Goal: Task Accomplishment & Management: Use online tool/utility

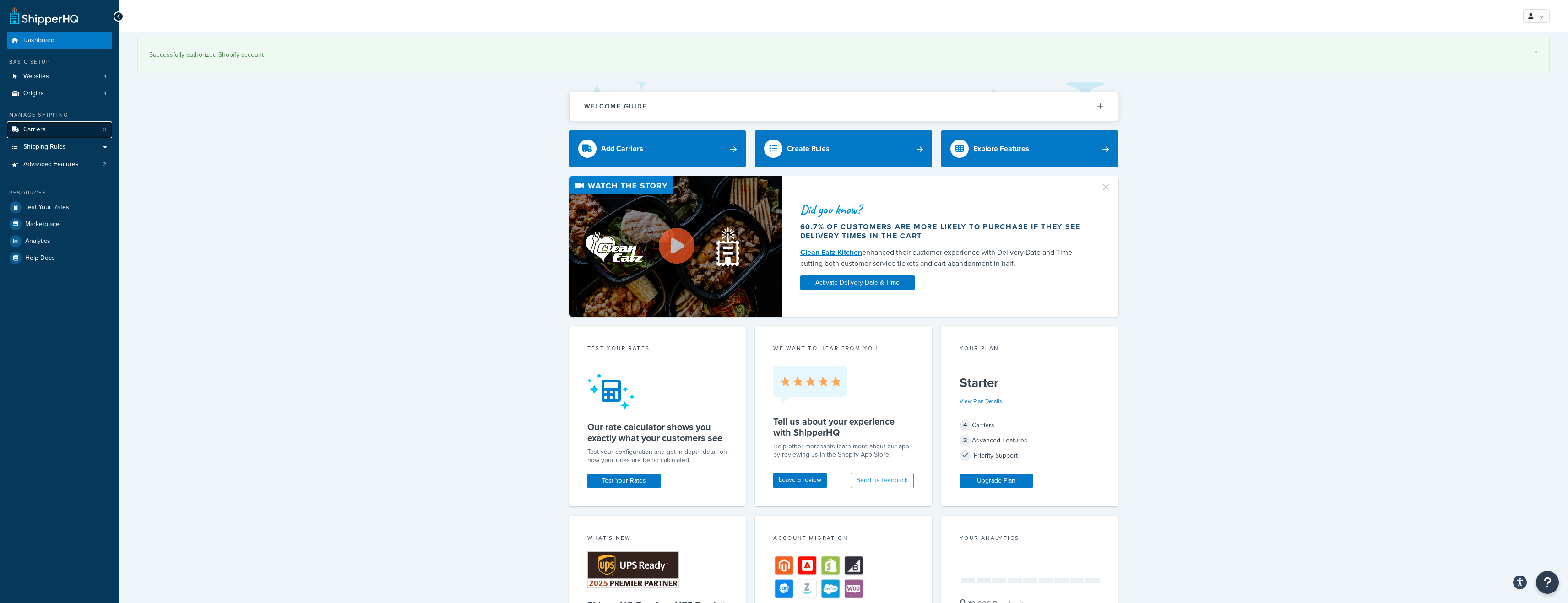
click at [50, 134] on link "Carriers 3" at bounding box center [59, 130] width 105 height 17
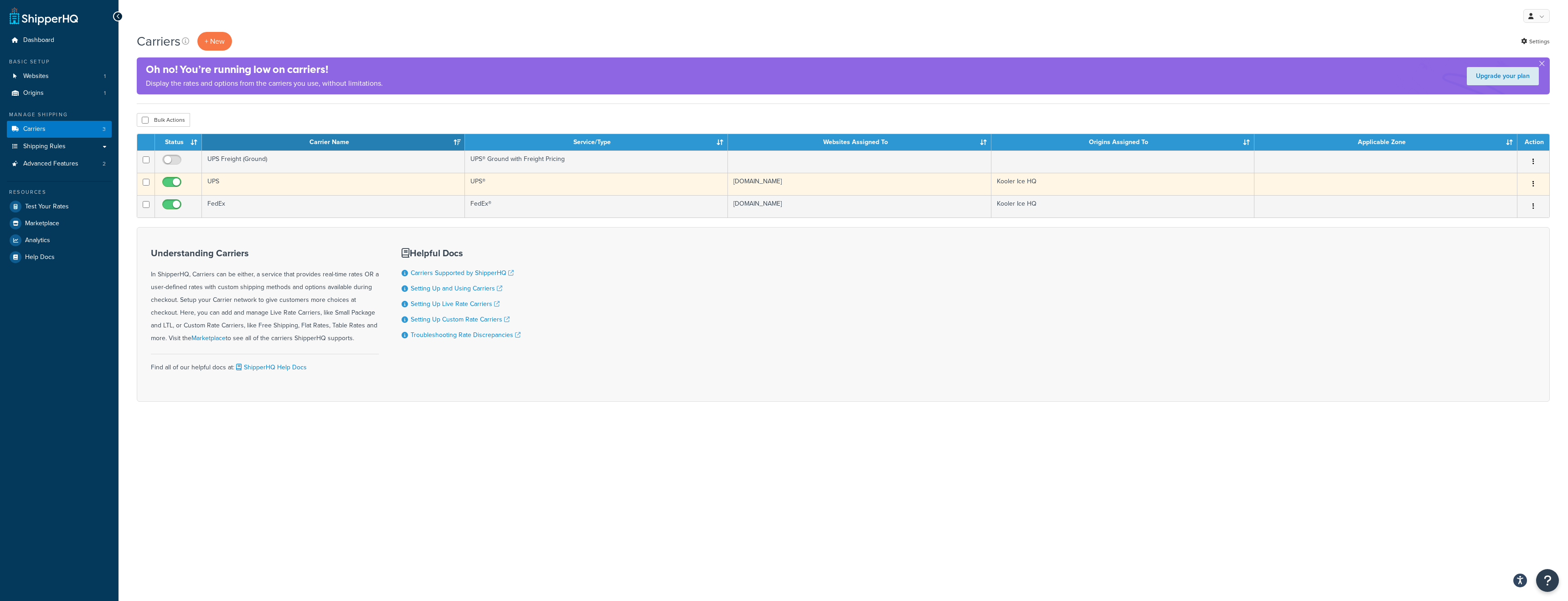
click at [1537, 186] on button "button" at bounding box center [1533, 185] width 13 height 15
click at [1491, 201] on link "Edit" at bounding box center [1496, 203] width 72 height 19
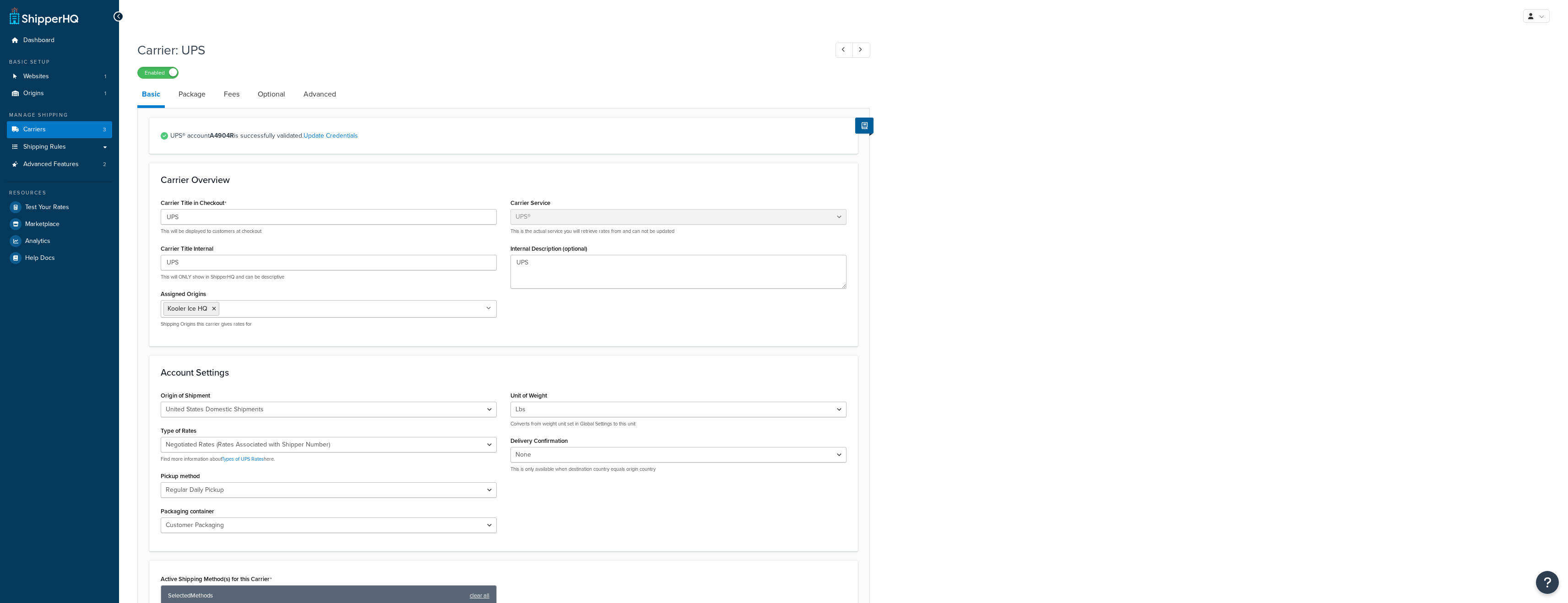
select select "ups"
click at [325, 136] on link "Update Credentials" at bounding box center [330, 136] width 54 height 10
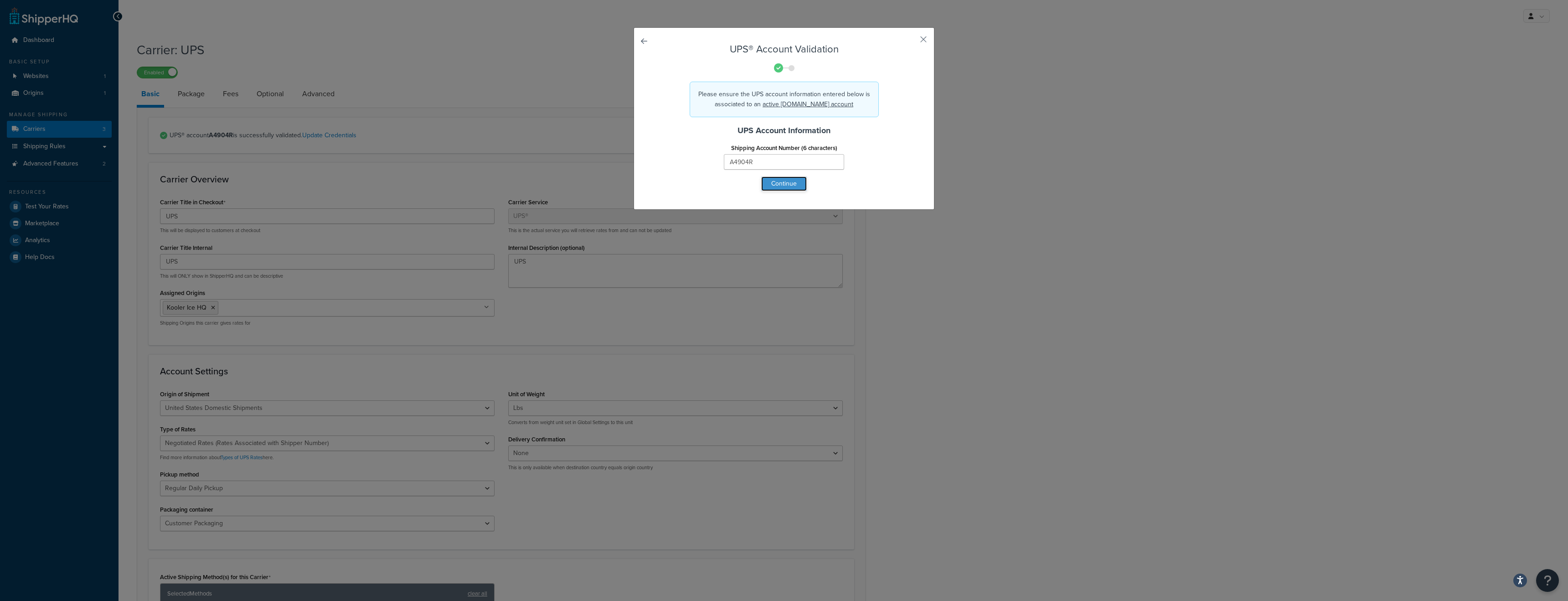
click at [780, 188] on button "Continue" at bounding box center [784, 184] width 46 height 15
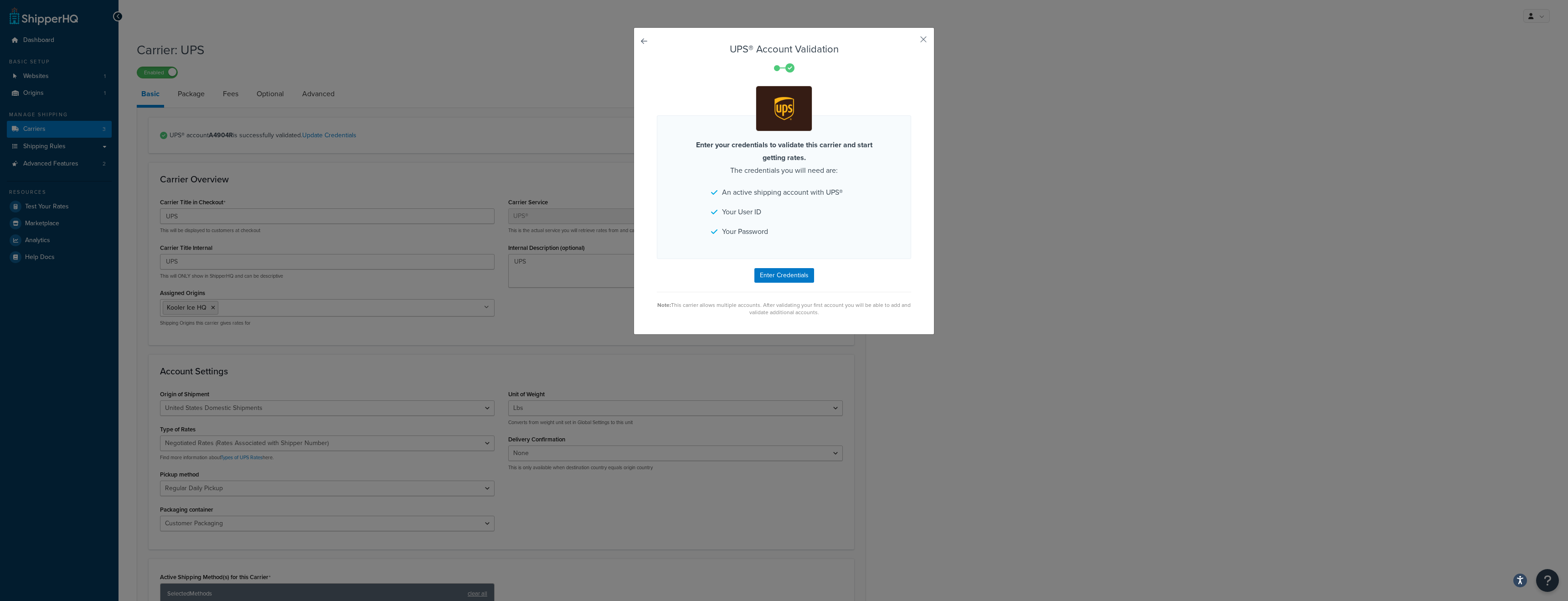
click at [760, 215] on li "Your User ID" at bounding box center [784, 212] width 146 height 13
click at [740, 213] on li "Your User ID" at bounding box center [784, 212] width 146 height 13
click at [788, 281] on button "Enter Credentials" at bounding box center [784, 275] width 60 height 15
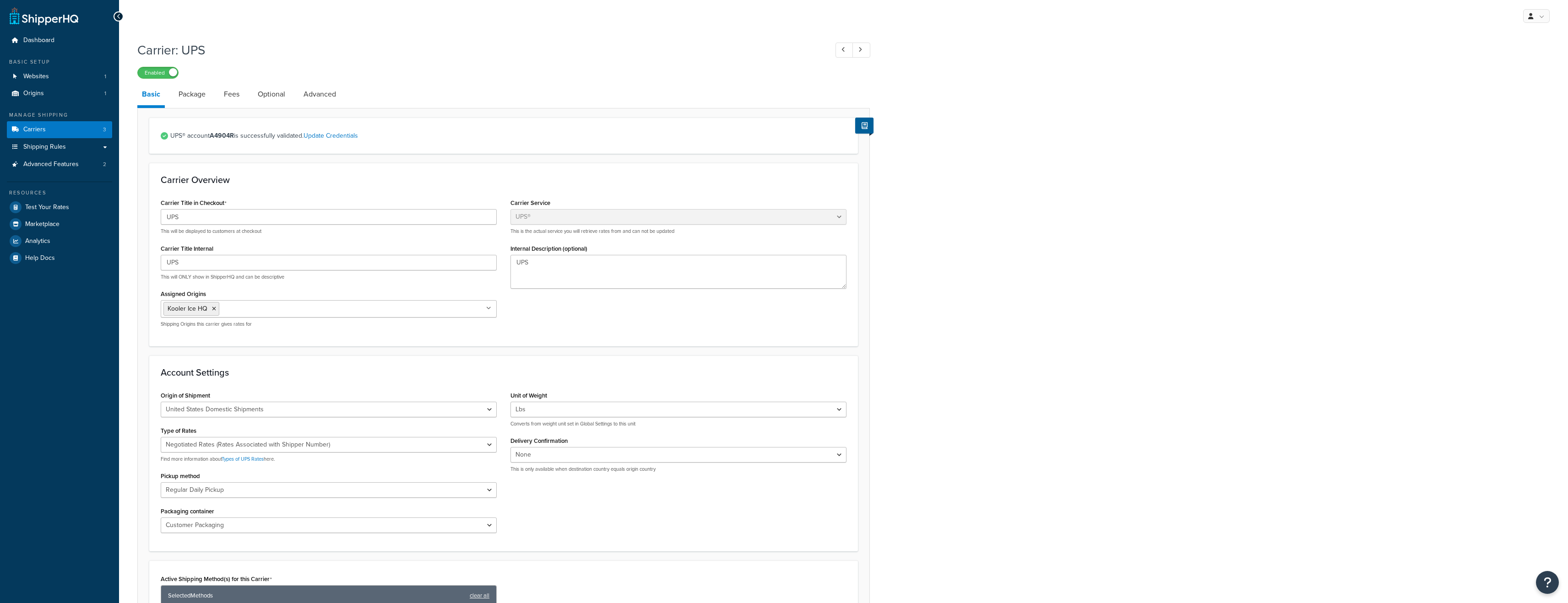
select select "ups"
click at [191, 93] on link "Package" at bounding box center [192, 94] width 36 height 22
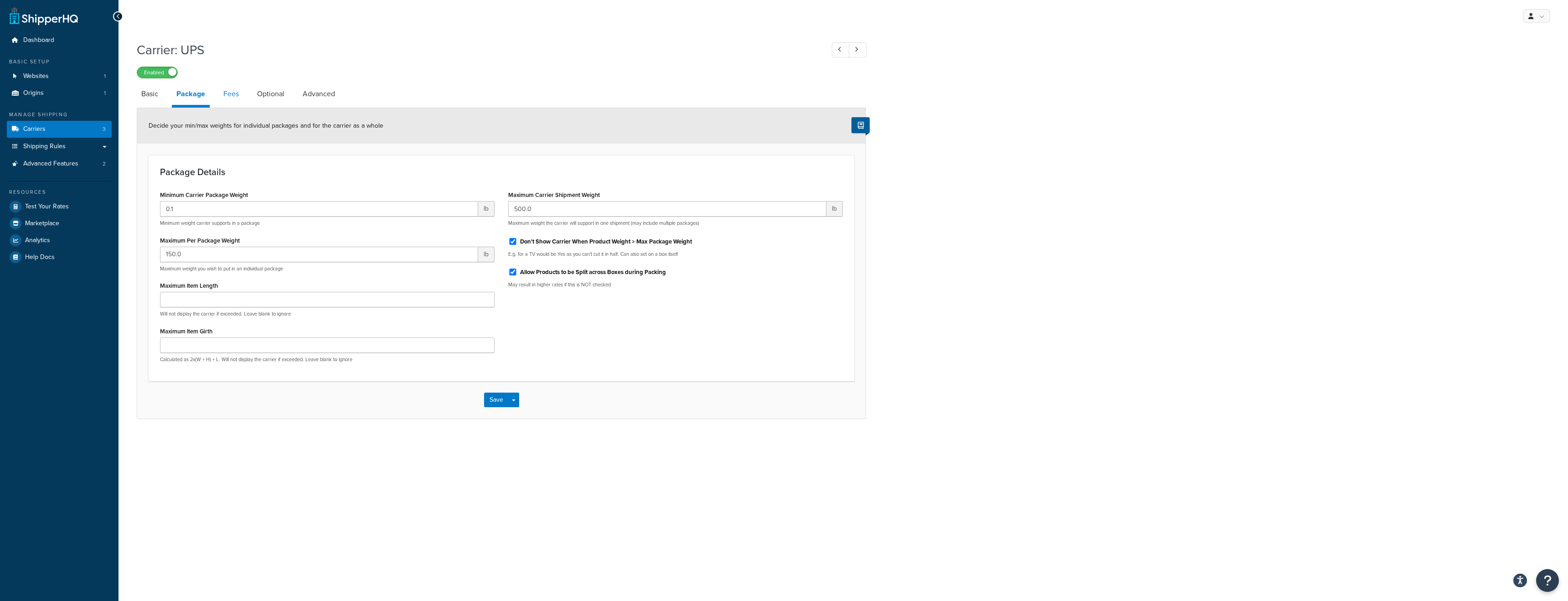
click at [233, 94] on link "Fees" at bounding box center [231, 94] width 24 height 22
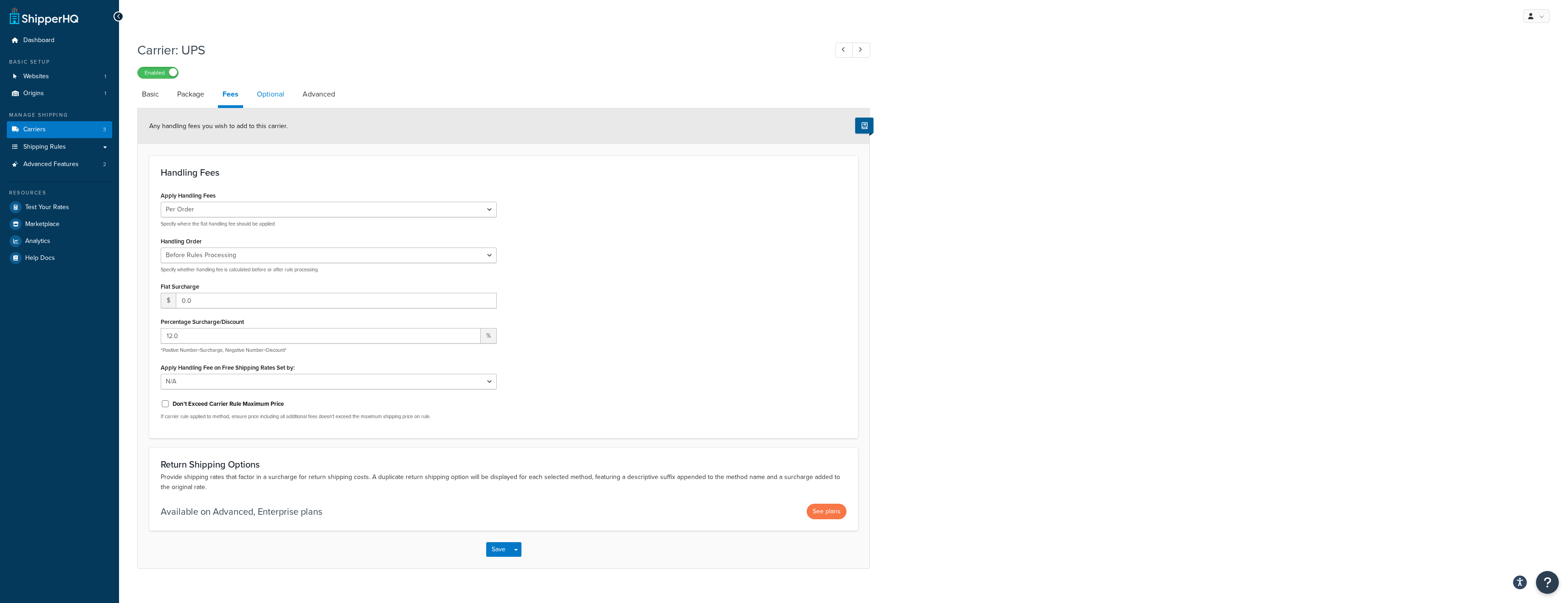
click at [268, 100] on link "Optional" at bounding box center [271, 94] width 37 height 22
select select "business"
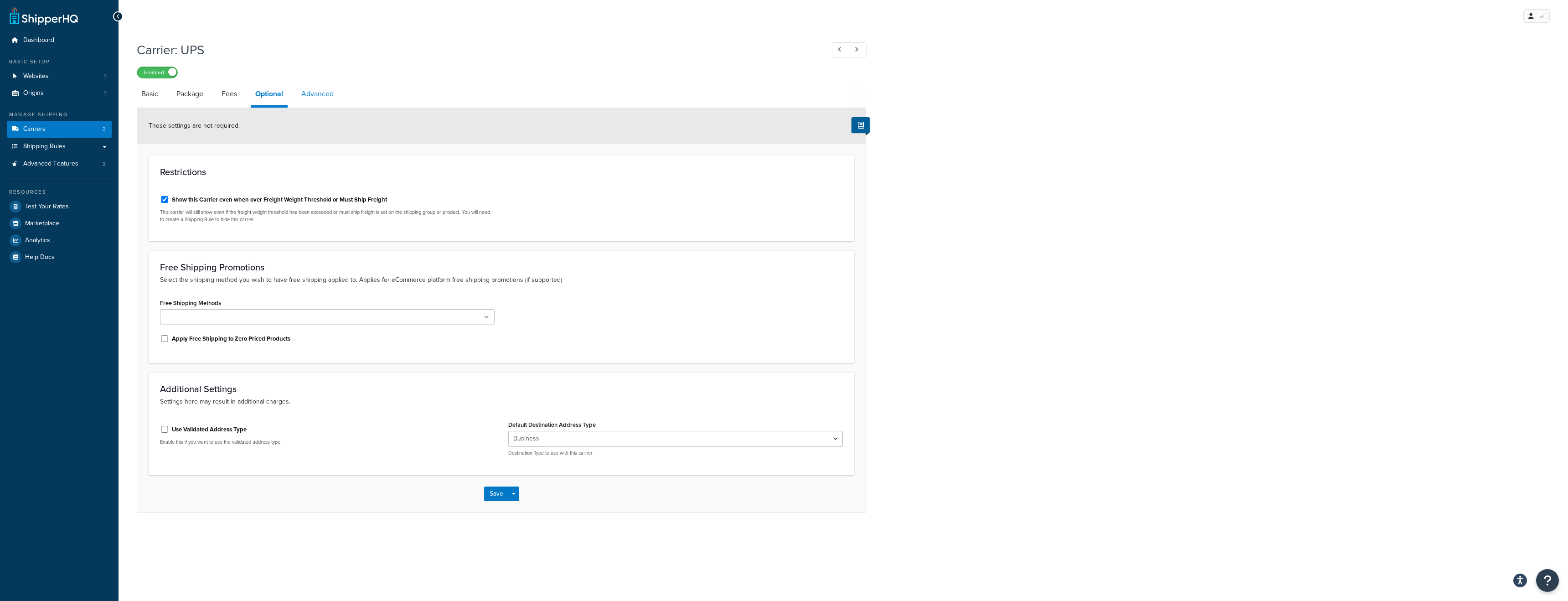
click at [323, 91] on link "Advanced" at bounding box center [317, 94] width 41 height 22
select select "false"
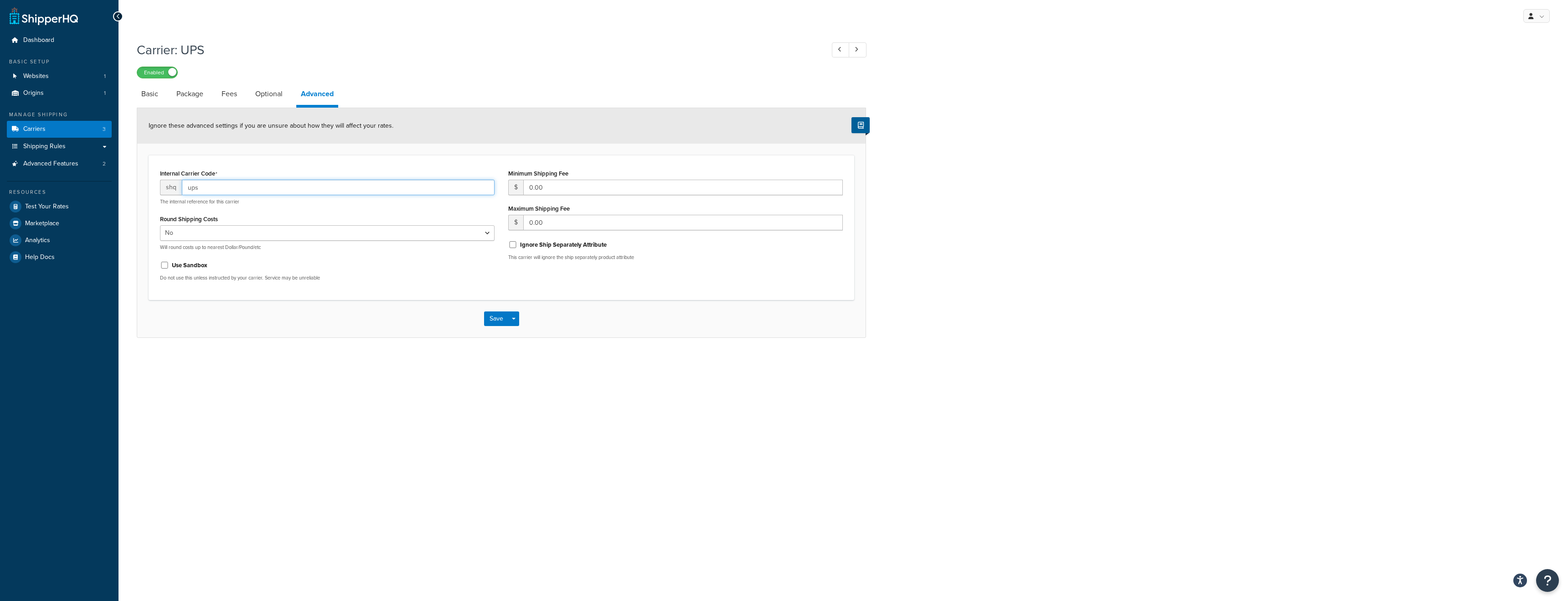
click at [233, 190] on input "ups" at bounding box center [338, 187] width 313 height 15
click at [41, 143] on span "Shipping Rules" at bounding box center [44, 146] width 43 height 8
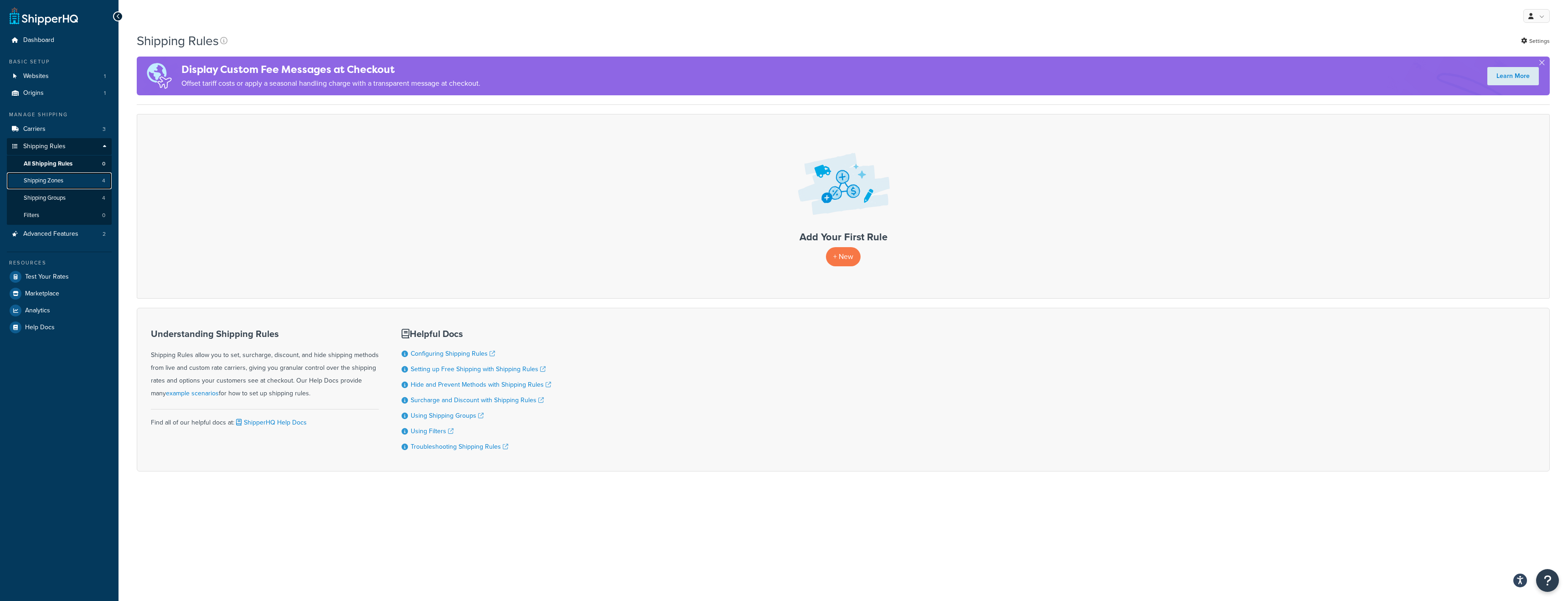
click at [35, 183] on span "Shipping Zones" at bounding box center [43, 181] width 40 height 8
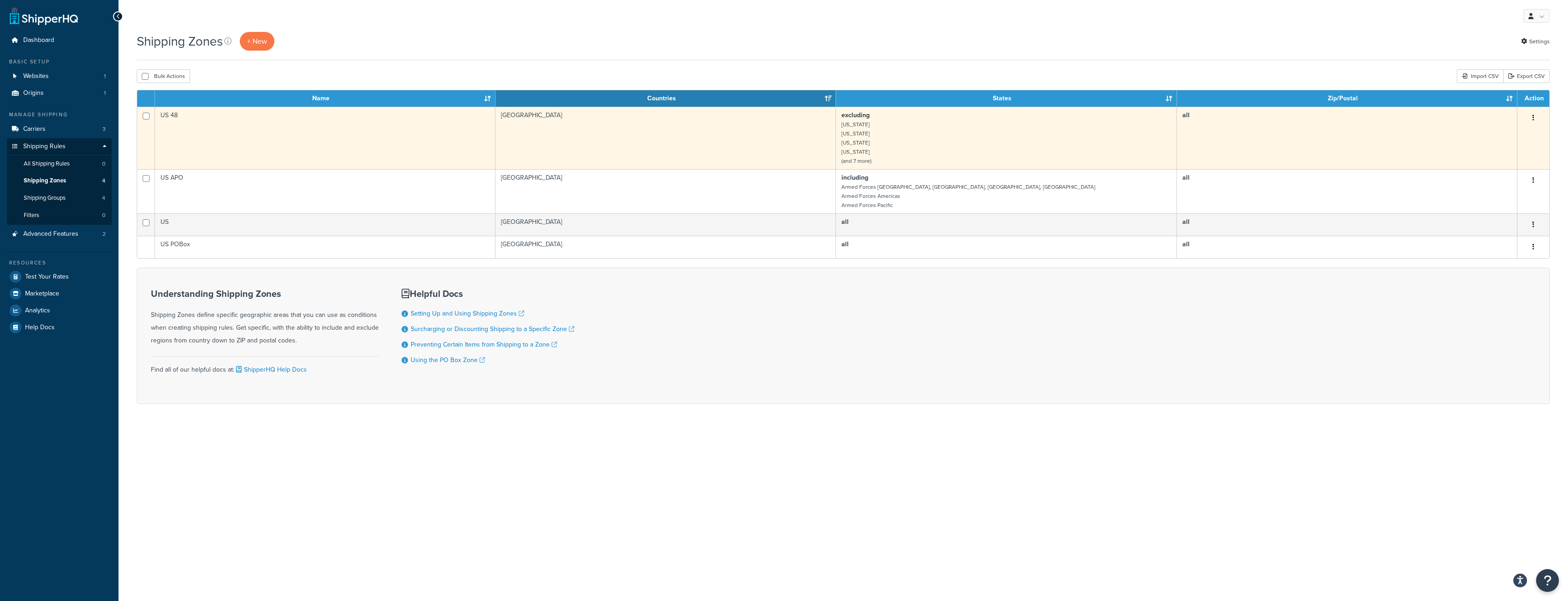
click at [142, 119] on td at bounding box center [145, 138] width 18 height 63
checkbox input "true"
click at [205, 115] on td "US 48" at bounding box center [325, 138] width 340 height 63
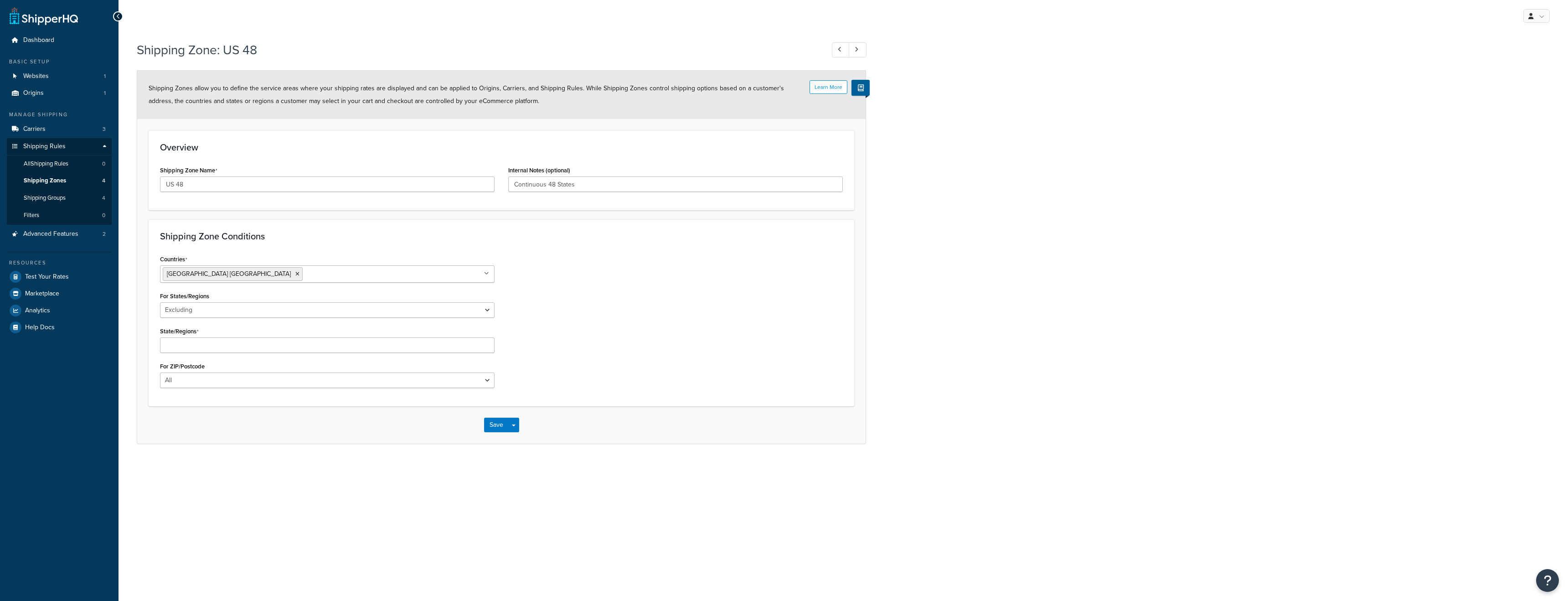
select select "excluding"
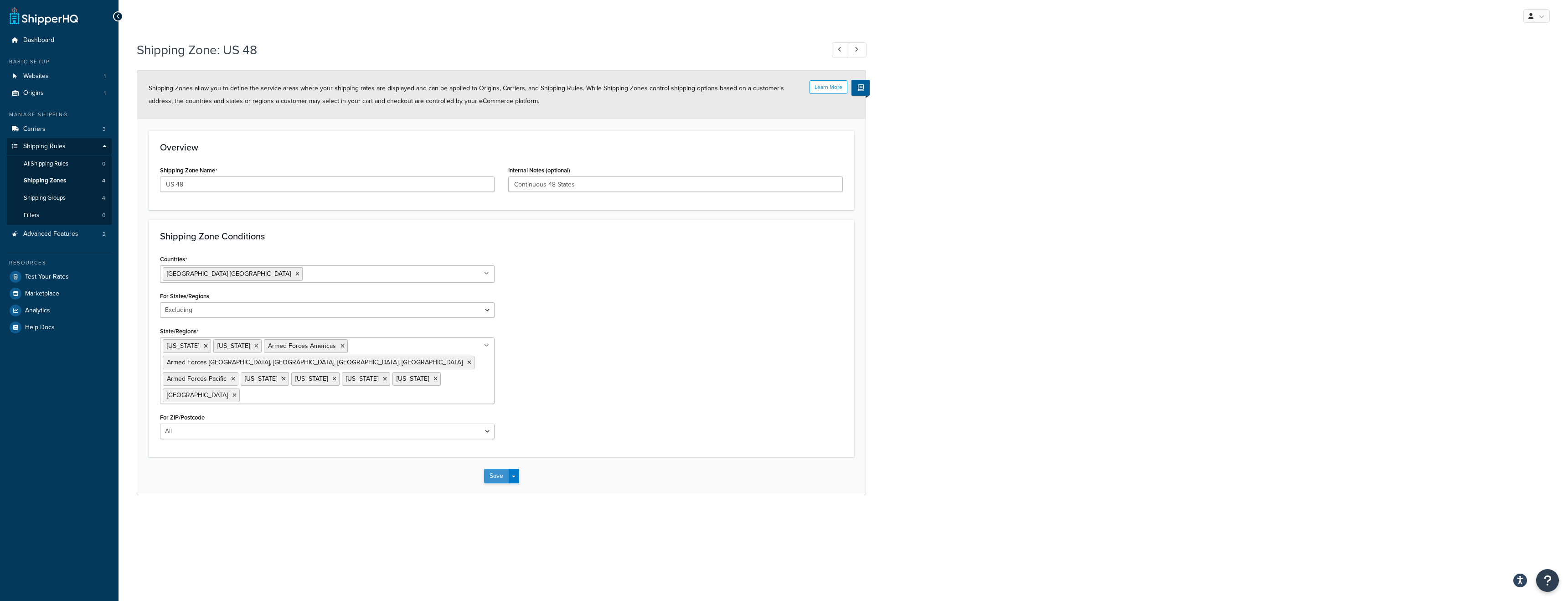
click at [500, 469] on button "Save" at bounding box center [496, 476] width 24 height 15
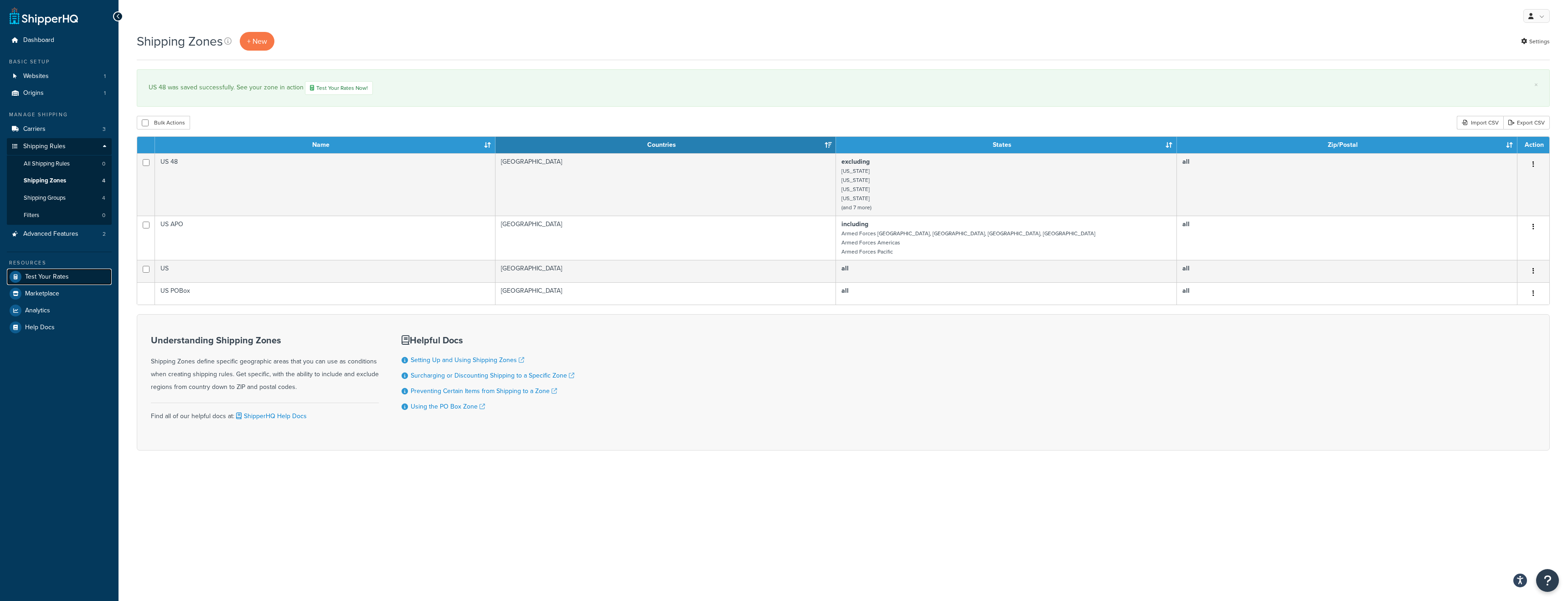
click at [46, 278] on span "Test Your Rates" at bounding box center [47, 277] width 44 height 8
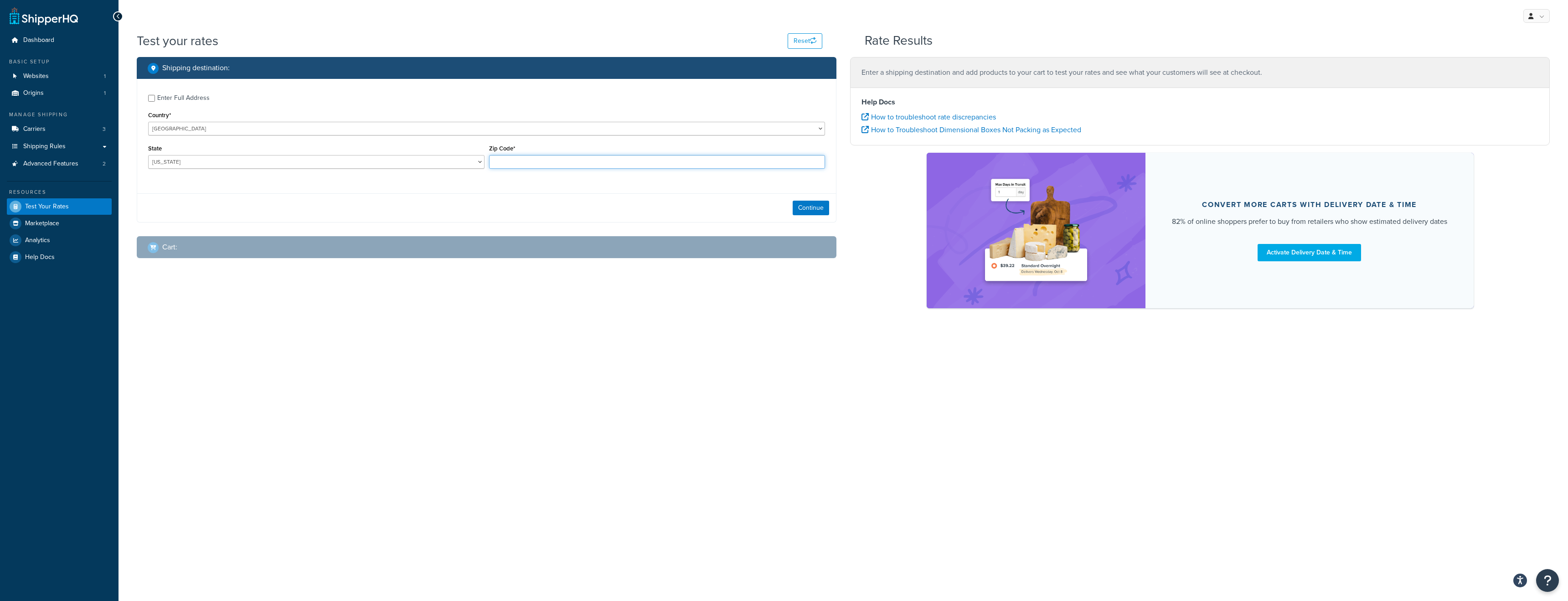
click at [541, 156] on input "Zip Code*" at bounding box center [657, 162] width 337 height 13
type input "31008"
click at [409, 165] on select "[US_STATE] [US_STATE] [US_STATE] [US_STATE] [US_STATE] Armed Forces Americas Ar…" at bounding box center [316, 162] width 337 height 13
select select "GA"
click at [820, 207] on button "Continue" at bounding box center [811, 208] width 37 height 15
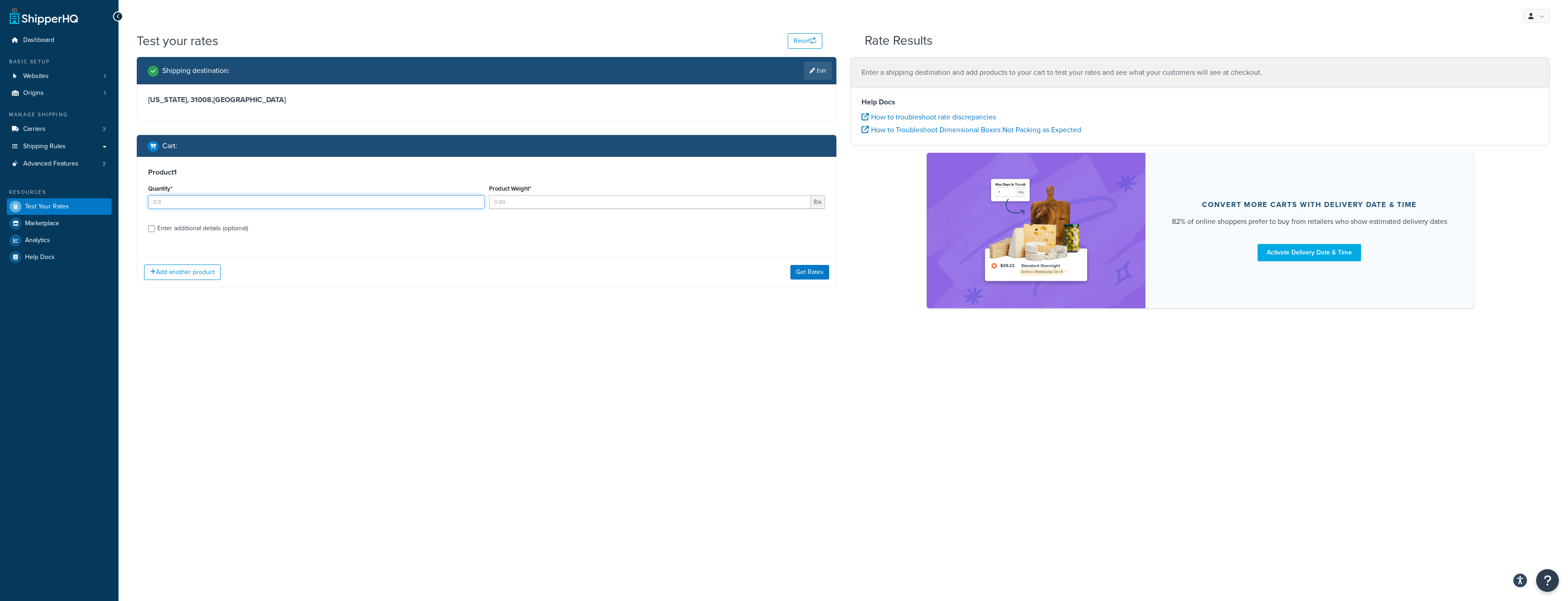
click at [324, 206] on input "Quantity*" at bounding box center [316, 202] width 337 height 13
type input "5"
click at [540, 200] on input "Product Weight*" at bounding box center [650, 202] width 322 height 13
type input "5"
click at [822, 273] on button "Get Rates" at bounding box center [810, 272] width 39 height 15
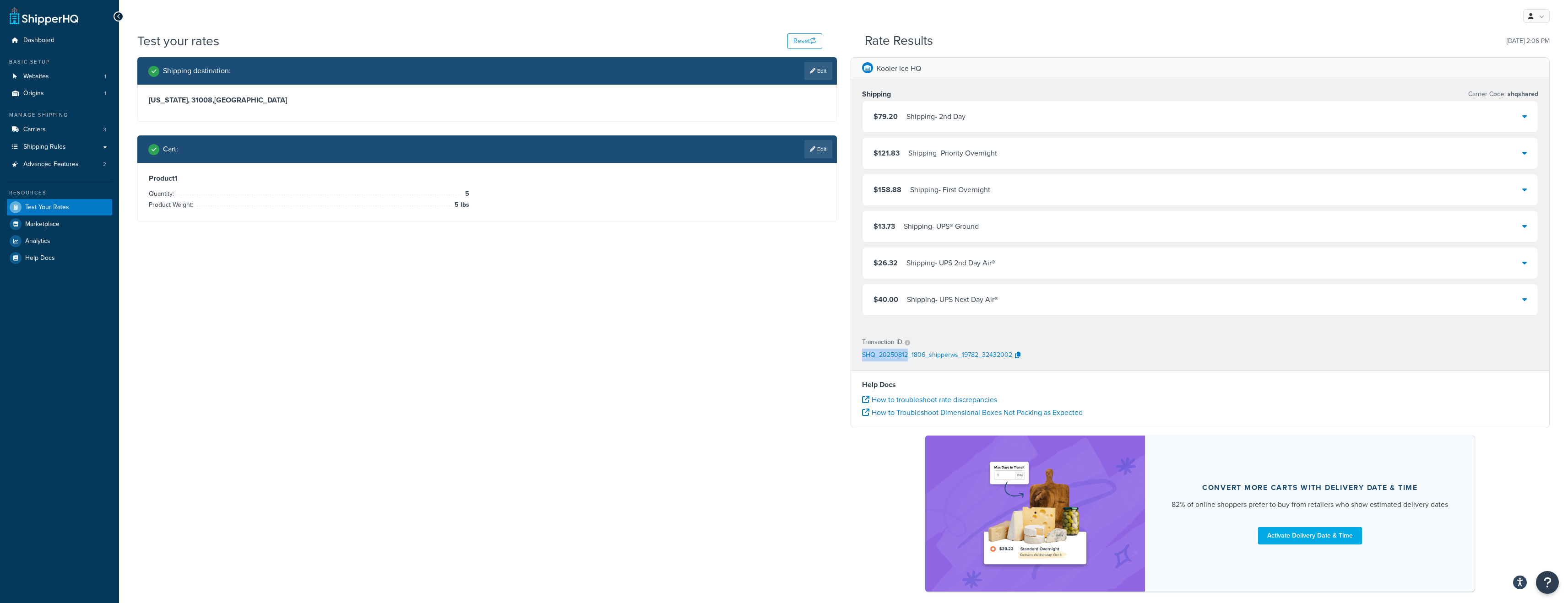
drag, startPoint x: 862, startPoint y: 356, endPoint x: 908, endPoint y: 353, distance: 46.1
click at [908, 353] on p "SHQ_20250812_1806_shipperws_19782_32432002" at bounding box center [937, 356] width 150 height 13
copy p "SHQ_20250812"
